Goal: Check status: Check status

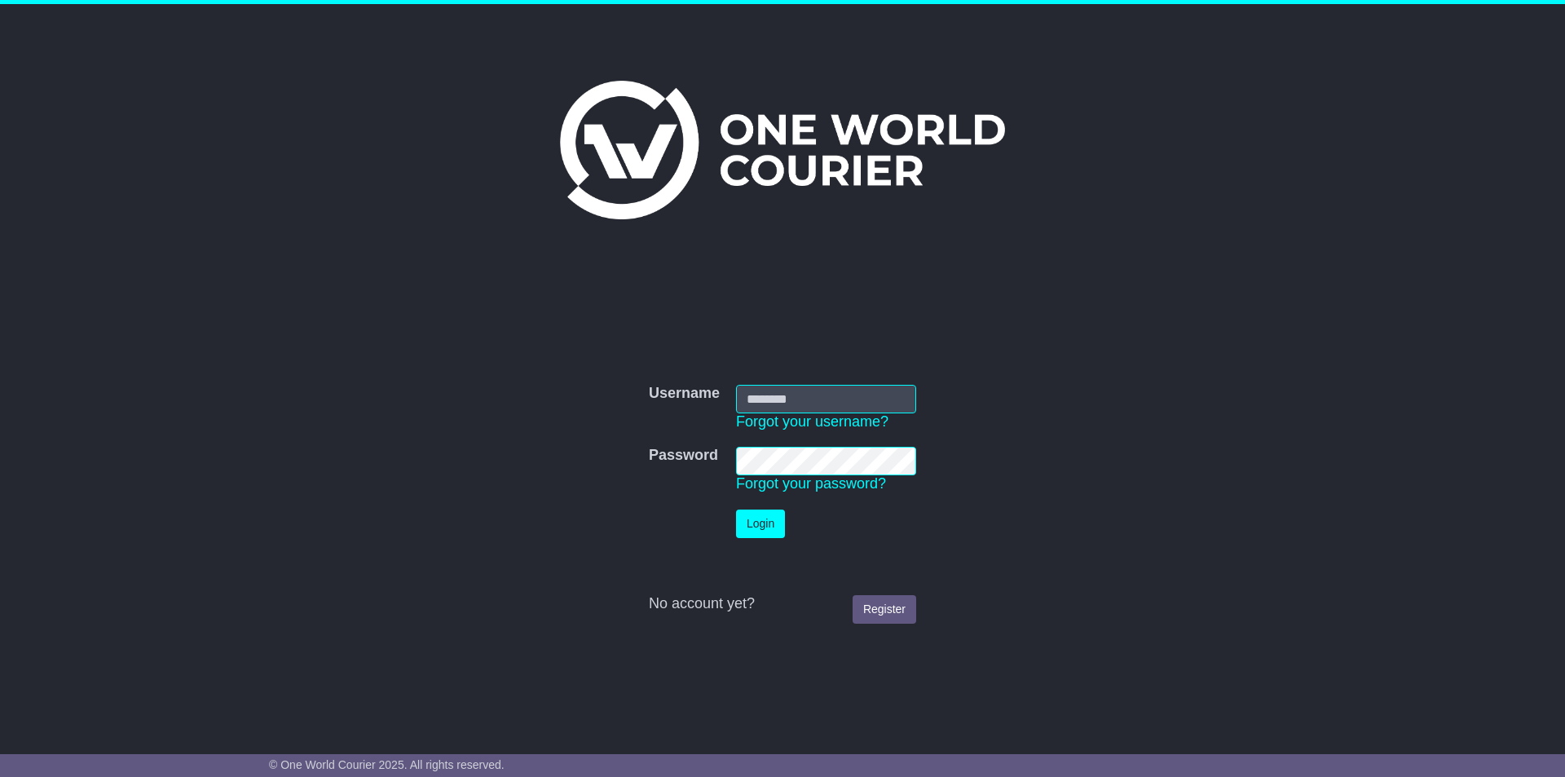
type input "**********"
click at [755, 523] on button "Login" at bounding box center [760, 524] width 49 height 29
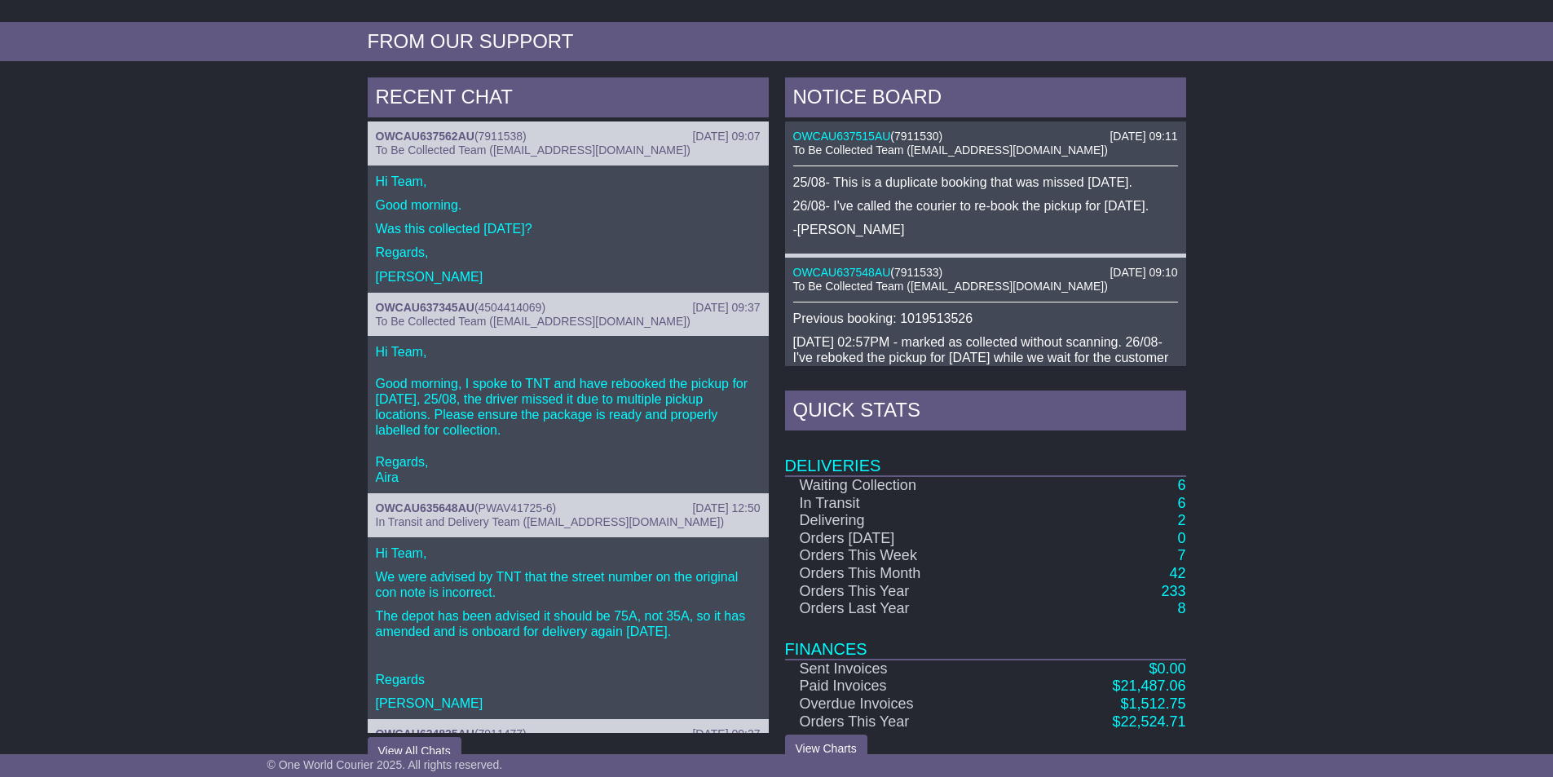
scroll to position [648, 0]
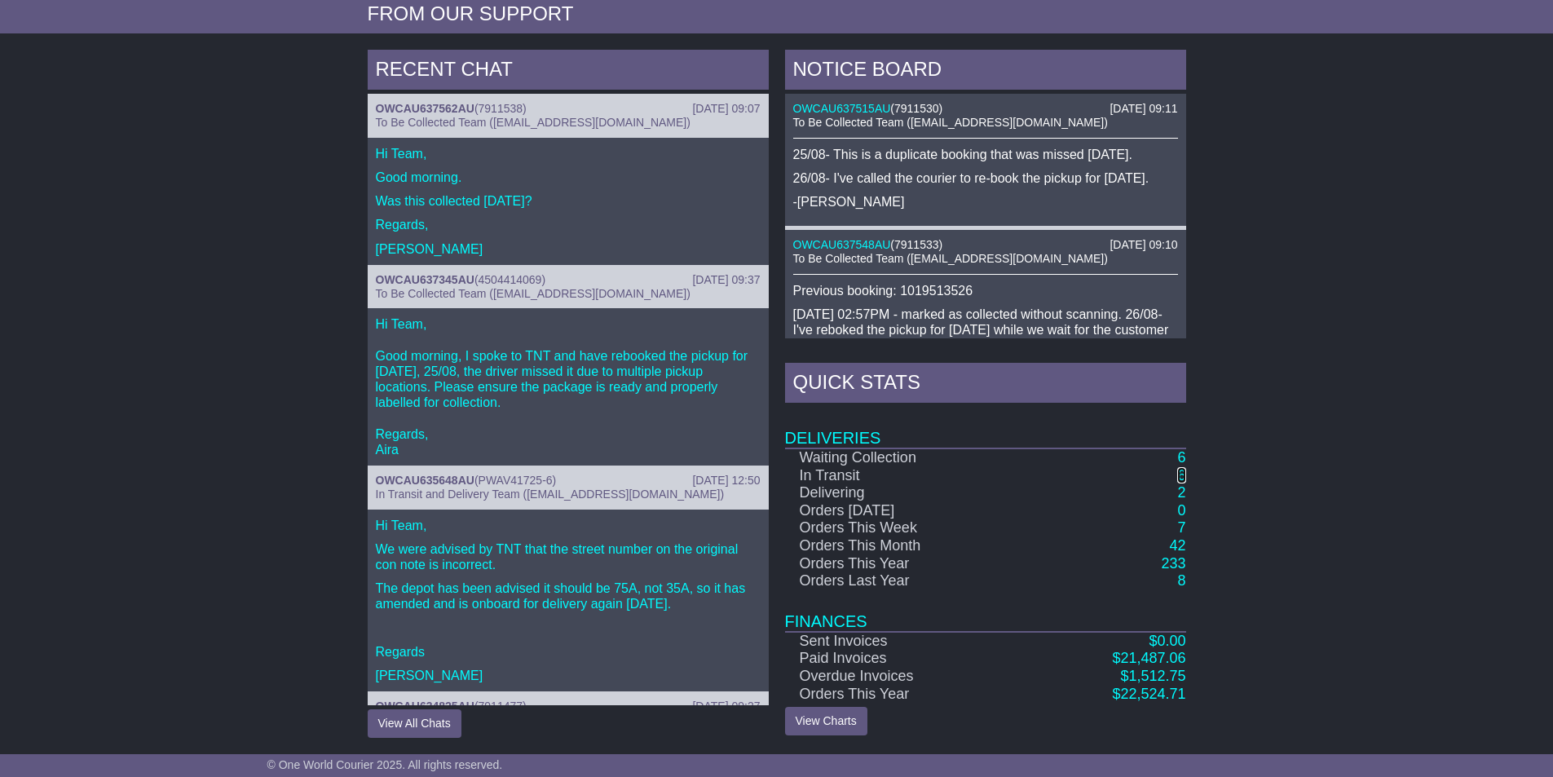
click at [1181, 478] on link "6" at bounding box center [1181, 475] width 8 height 16
